Goal: Transaction & Acquisition: Download file/media

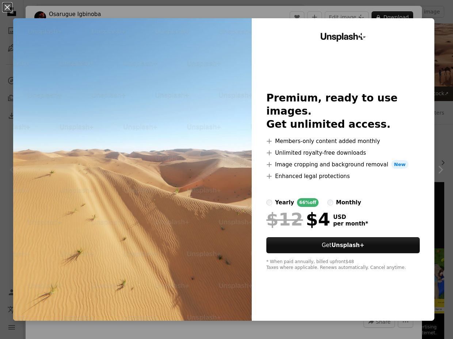
scroll to position [197, 0]
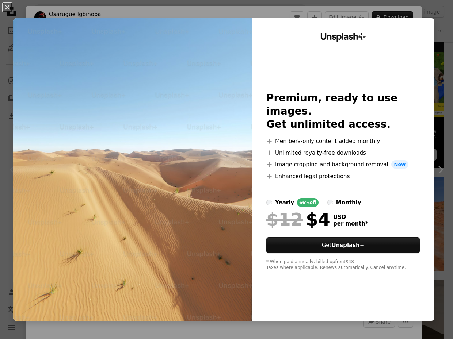
click at [442, 43] on div "An X shape Unsplash+ Premium, ready to use images. Get unlimited access. A plus…" at bounding box center [226, 169] width 453 height 339
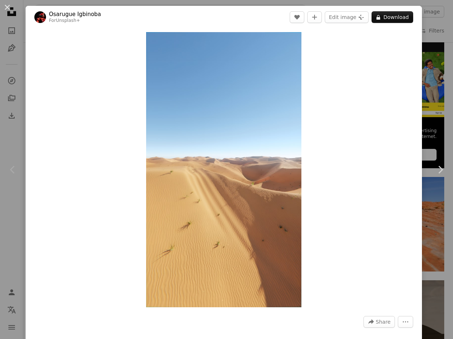
click at [441, 212] on div "An X shape Chevron left Chevron right [PERSON_NAME] For Unsplash+ A heart A plu…" at bounding box center [226, 169] width 453 height 339
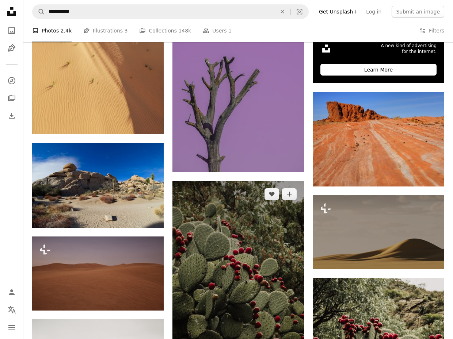
scroll to position [278, 0]
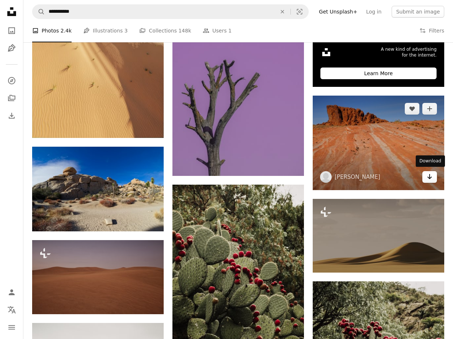
click at [429, 173] on icon "Arrow pointing down" at bounding box center [430, 176] width 6 height 9
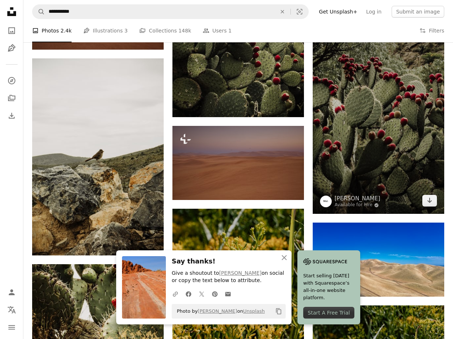
scroll to position [544, 0]
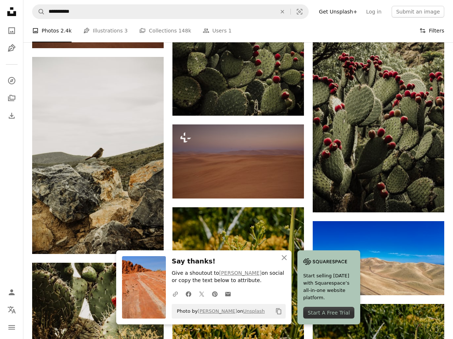
click at [437, 29] on button "Filters Filters" at bounding box center [431, 30] width 25 height 23
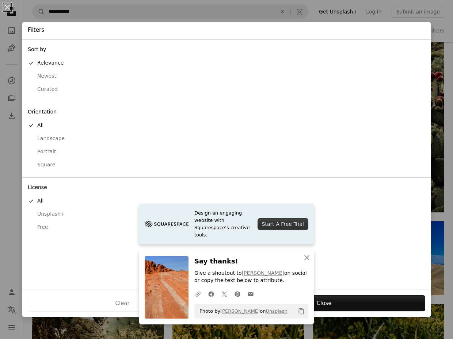
click at [49, 224] on div "Free" at bounding box center [227, 227] width 398 height 7
click at [395, 311] on button "Apply" at bounding box center [324, 304] width 203 height 16
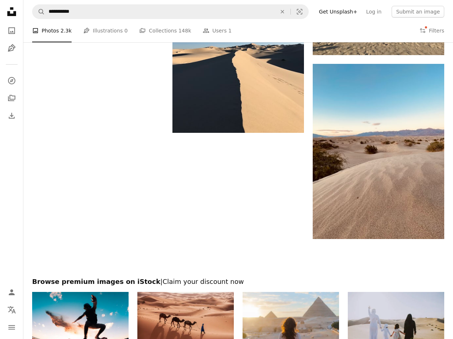
scroll to position [1219, 0]
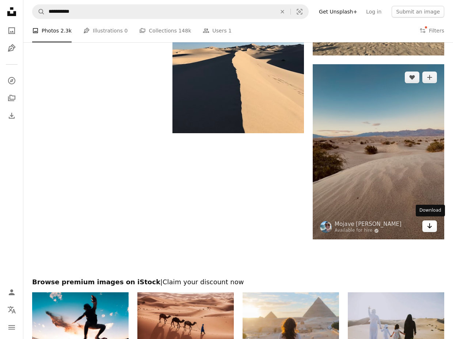
click at [429, 229] on icon "Arrow pointing down" at bounding box center [430, 226] width 6 height 9
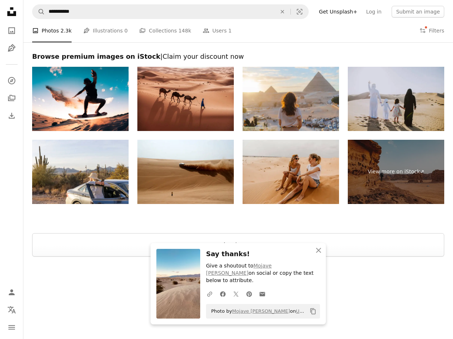
scroll to position [1444, 0]
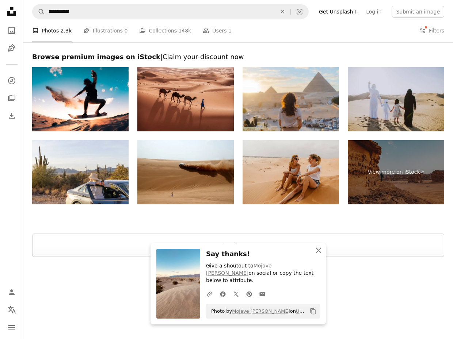
click at [318, 255] on icon "An X shape" at bounding box center [318, 250] width 9 height 9
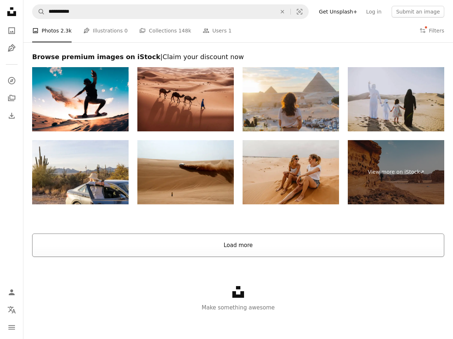
click at [329, 247] on button "Load more" at bounding box center [238, 245] width 412 height 23
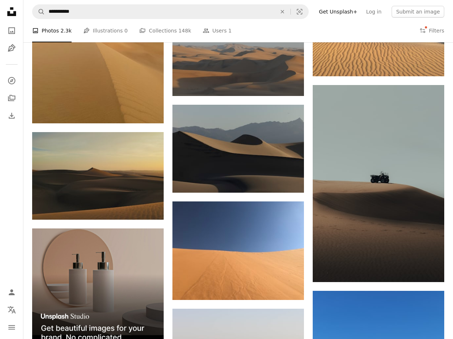
scroll to position [1514, 0]
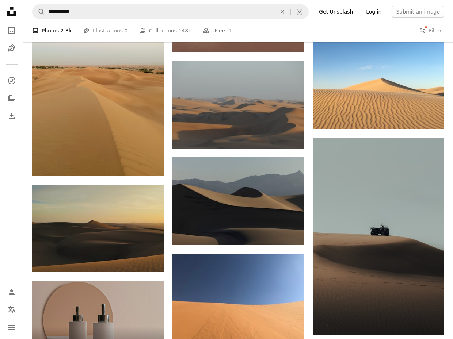
click at [380, 14] on link "Log in" at bounding box center [374, 12] width 24 height 12
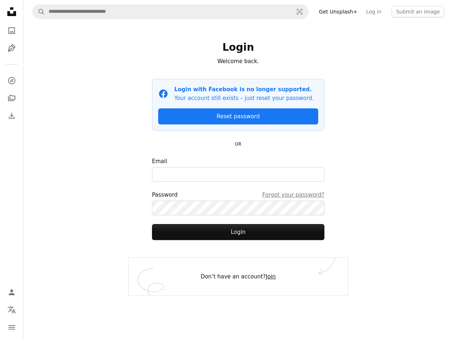
click at [272, 278] on link "Join" at bounding box center [271, 277] width 10 height 7
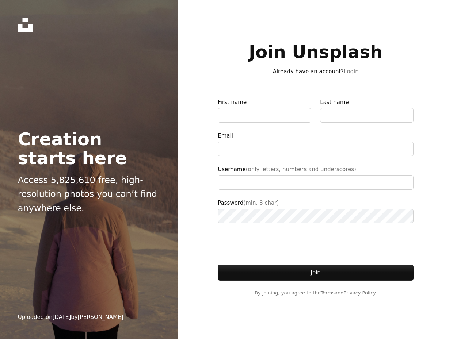
type input "**********"
click at [283, 127] on form "First name Last name Email Username (only letters, numbers and underscores) Pas…" at bounding box center [316, 197] width 196 height 199
type input "****"
type input "*"
click at [345, 121] on input "Last name" at bounding box center [367, 115] width 94 height 15
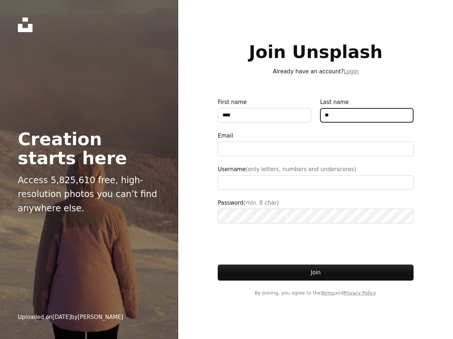
type input "*"
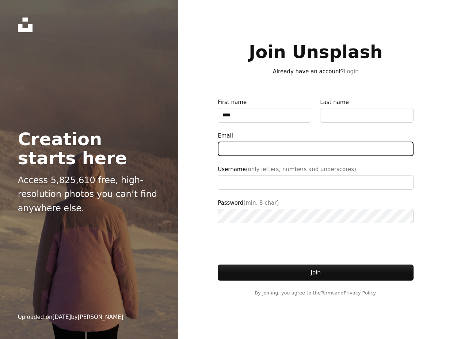
click at [305, 146] on input "Email" at bounding box center [316, 149] width 196 height 15
type input "**********"
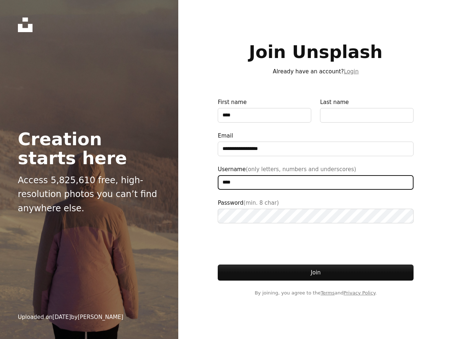
type input "****"
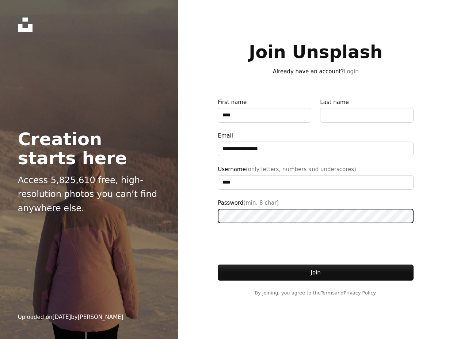
click at [316, 273] on button "Join" at bounding box center [316, 273] width 196 height 16
